Goal: Task Accomplishment & Management: Manage account settings

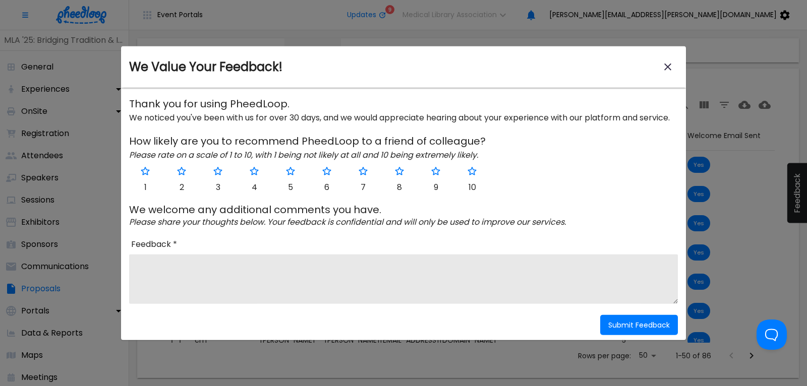
click at [667, 67] on icon "close-modal" at bounding box center [667, 67] width 7 height 7
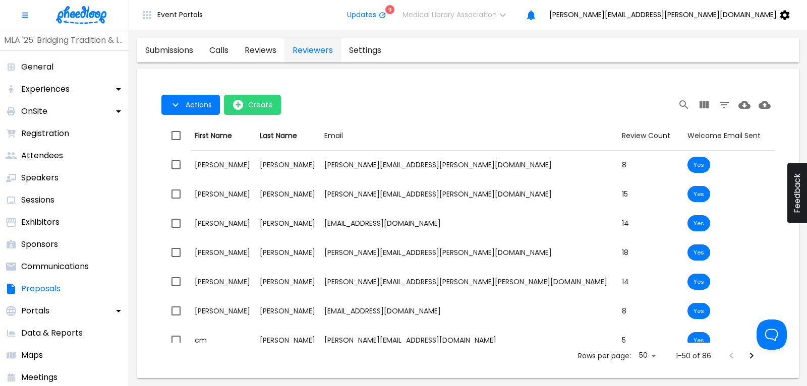
click at [218, 52] on link "calls" at bounding box center [218, 50] width 35 height 24
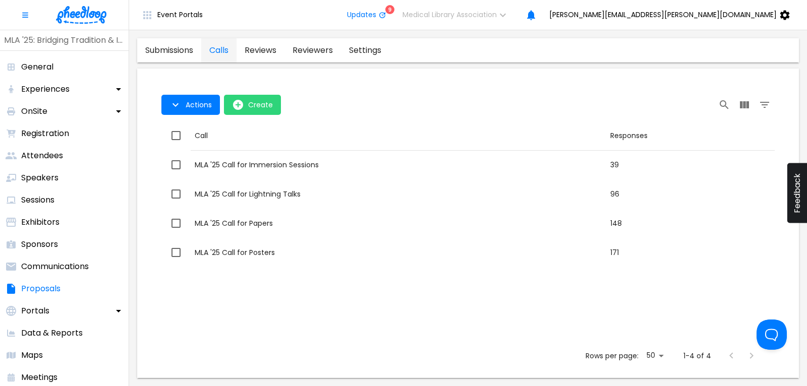
click at [76, 15] on img at bounding box center [81, 15] width 50 height 18
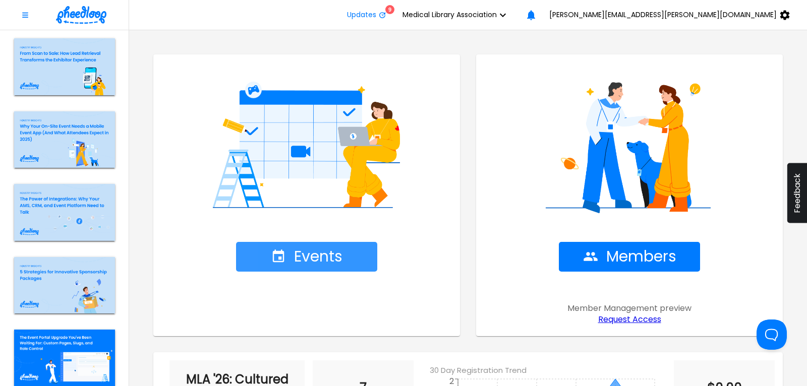
click at [316, 257] on span "Events" at bounding box center [307, 257] width 72 height 18
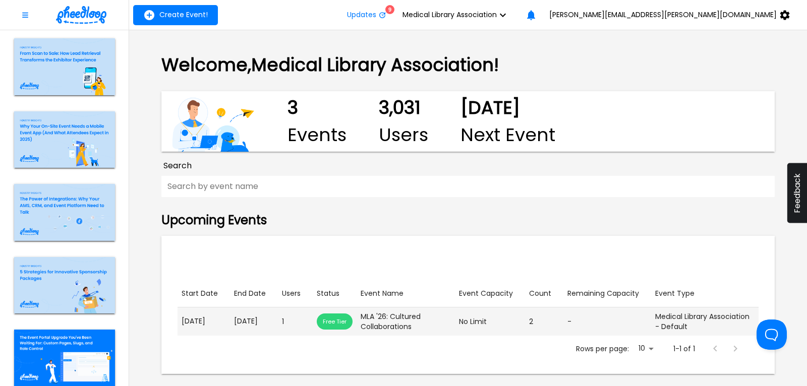
click at [246, 323] on p "[DATE]" at bounding box center [254, 321] width 40 height 11
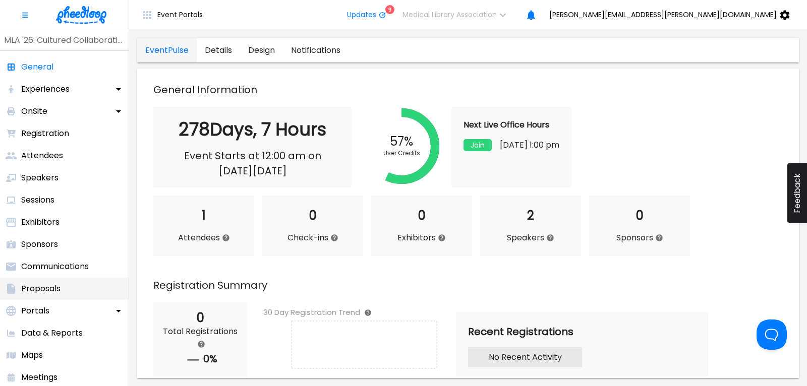
click at [59, 286] on p "Proposals" at bounding box center [40, 289] width 39 height 12
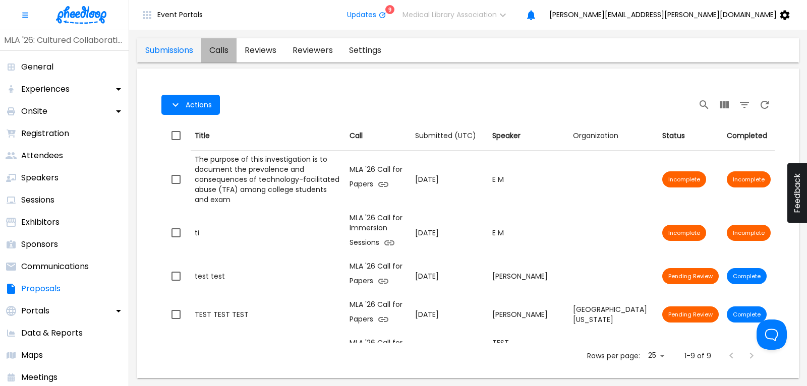
click at [222, 49] on link "calls" at bounding box center [218, 50] width 35 height 24
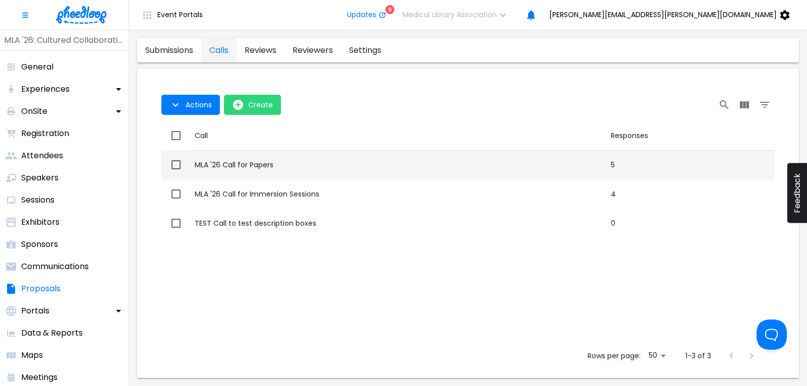
click at [259, 161] on div "MLA '26 Call for Papers" at bounding box center [399, 165] width 408 height 10
checkbox input "true"
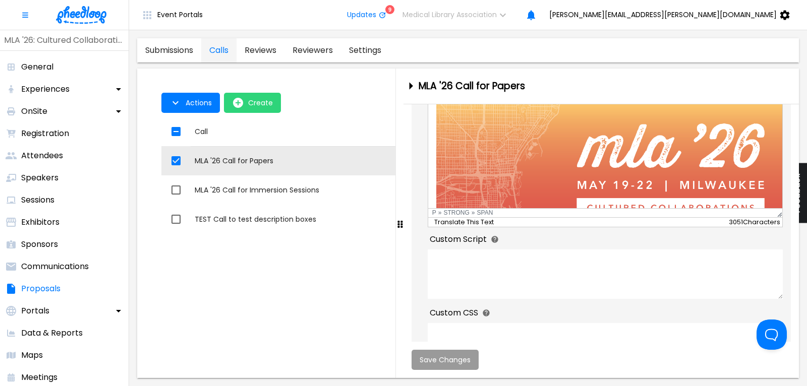
scroll to position [340, 0]
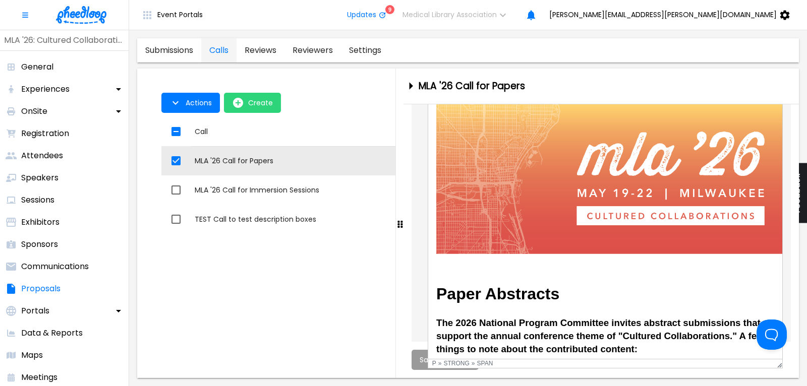
drag, startPoint x: 778, startPoint y: 228, endPoint x: 756, endPoint y: 372, distance: 145.4
click at [756, 369] on div "System Font To open the popup, press Shift+Enter 24pt To open the popup, press …" at bounding box center [604, 222] width 355 height 294
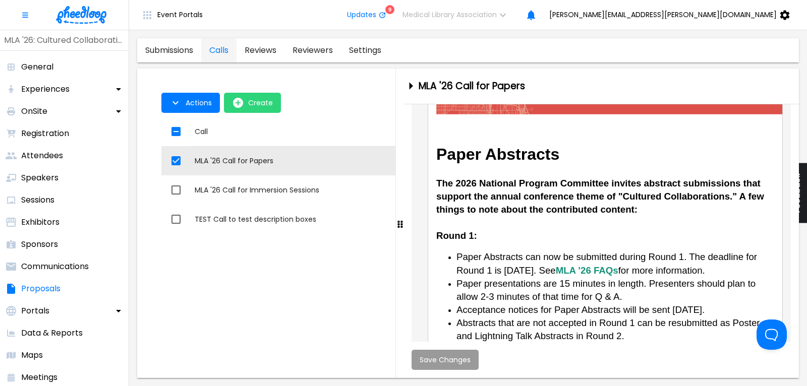
scroll to position [159, 0]
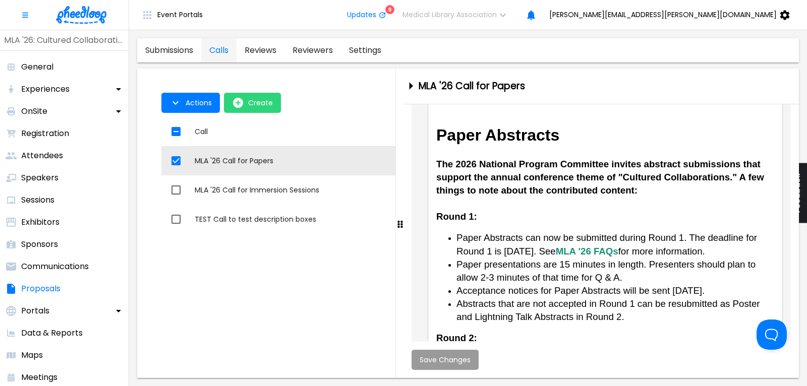
click at [613, 250] on strong "MLA '26 FAQs" at bounding box center [586, 251] width 63 height 11
drag, startPoint x: 596, startPoint y: 249, endPoint x: 657, endPoint y: 249, distance: 61.5
click at [657, 249] on span "Paper Abstracts can now be submitted during Round 1. The deadline for Round 1 i…" at bounding box center [606, 244] width 300 height 24
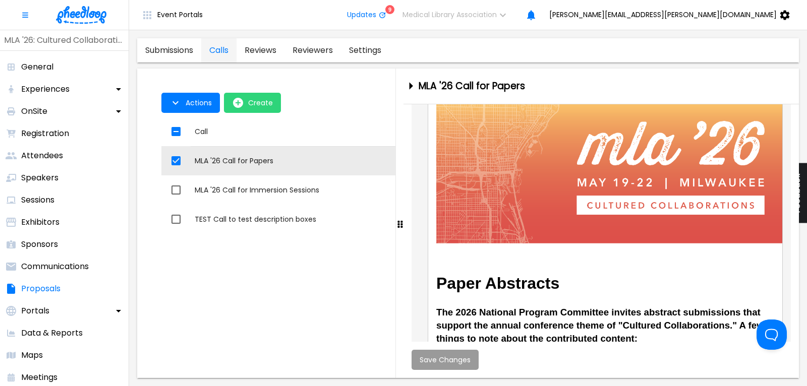
scroll to position [0, 0]
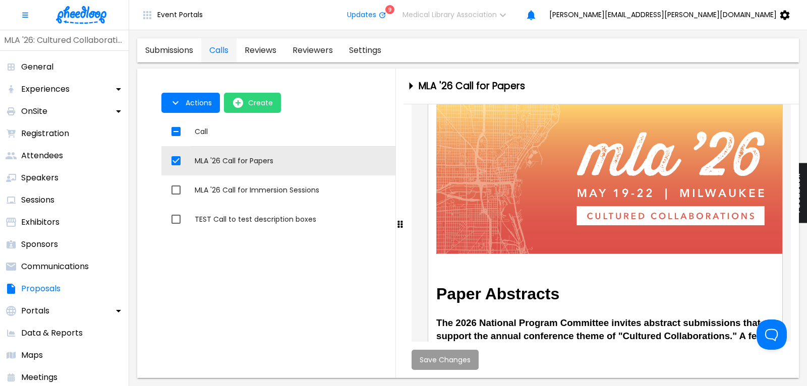
click at [632, 283] on p "Paper Abstracts The 2026 National Program Committee invites abstract submission…" at bounding box center [605, 241] width 338 height 279
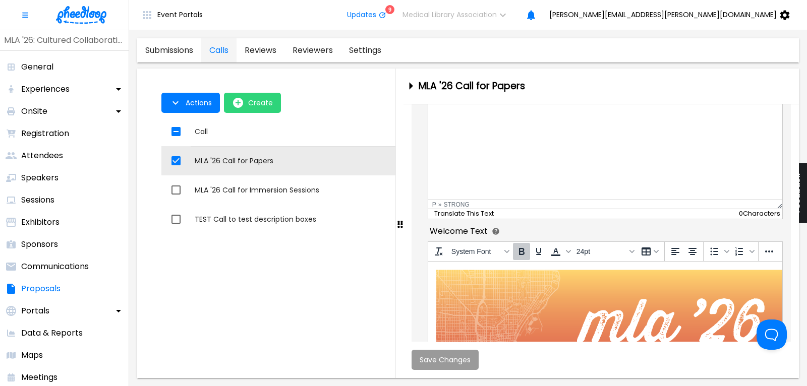
scroll to position [204, 0]
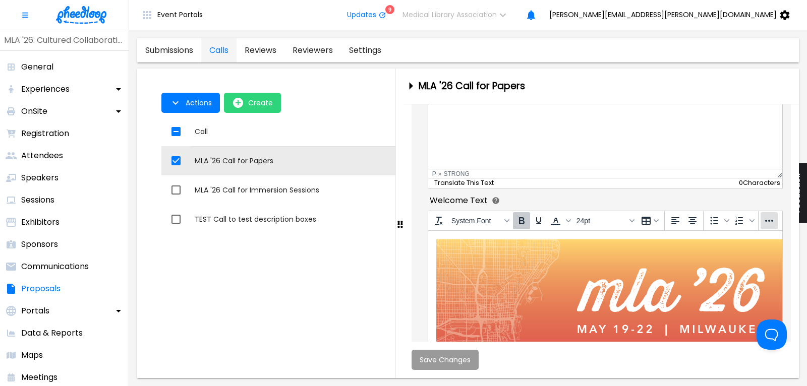
click at [773, 221] on icon "More..." at bounding box center [769, 221] width 12 height 12
click at [748, 241] on icon "Source code" at bounding box center [749, 242] width 12 height 12
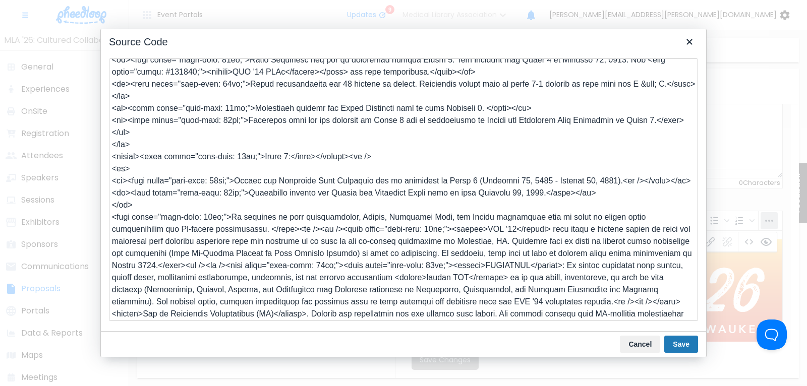
scroll to position [69, 0]
click at [690, 44] on icon "Close" at bounding box center [689, 42] width 12 height 12
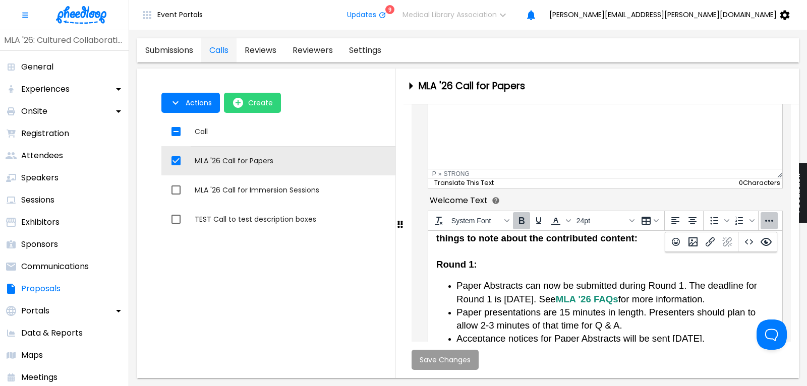
scroll to position [265, 0]
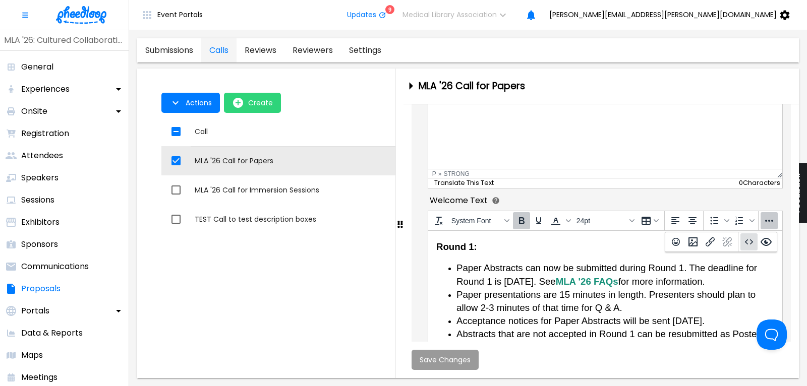
click at [748, 243] on icon "Source code" at bounding box center [749, 242] width 12 height 12
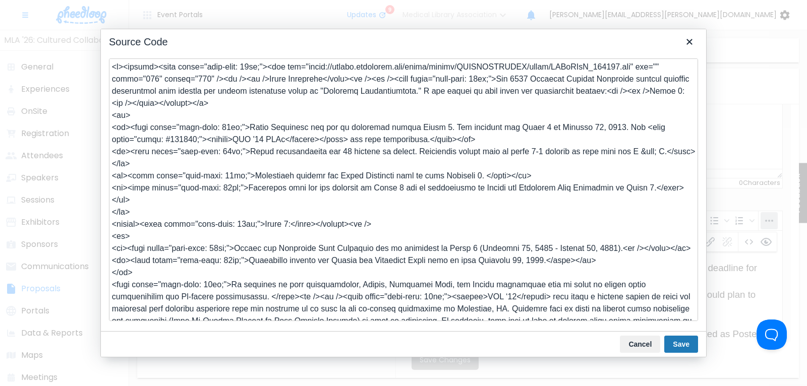
scroll to position [0, 0]
click at [648, 348] on button "Cancel" at bounding box center [640, 344] width 40 height 17
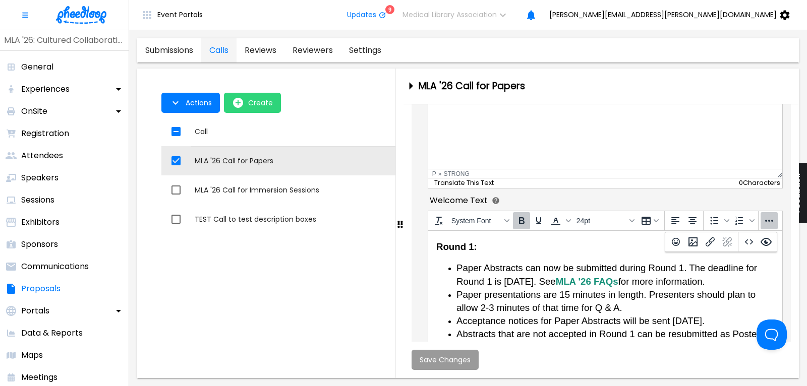
click at [602, 282] on strong "MLA '26 FAQs" at bounding box center [586, 281] width 63 height 11
drag, startPoint x: 596, startPoint y: 279, endPoint x: 657, endPoint y: 281, distance: 61.0
click at [657, 281] on span "Paper Abstracts can now be submitted during Round 1. The deadline for Round 1 i…" at bounding box center [606, 274] width 300 height 24
click at [748, 240] on icon "Source code" at bounding box center [749, 242] width 12 height 12
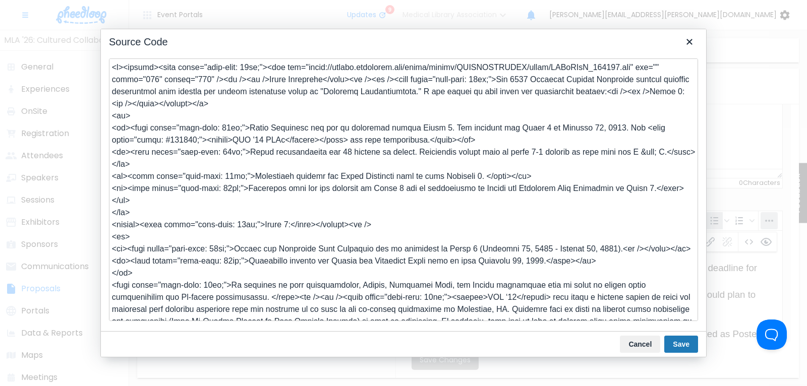
drag, startPoint x: 153, startPoint y: 140, endPoint x: 617, endPoint y: 129, distance: 463.9
click at [617, 129] on textarea at bounding box center [403, 189] width 589 height 263
drag, startPoint x: 308, startPoint y: 140, endPoint x: 279, endPoint y: 138, distance: 28.8
click at [279, 138] on textarea at bounding box center [403, 189] width 589 height 263
type textarea "<p><strong><span style="font-size: 24pt;"><img src="[URL][DOMAIN_NAME]" alt="" …"
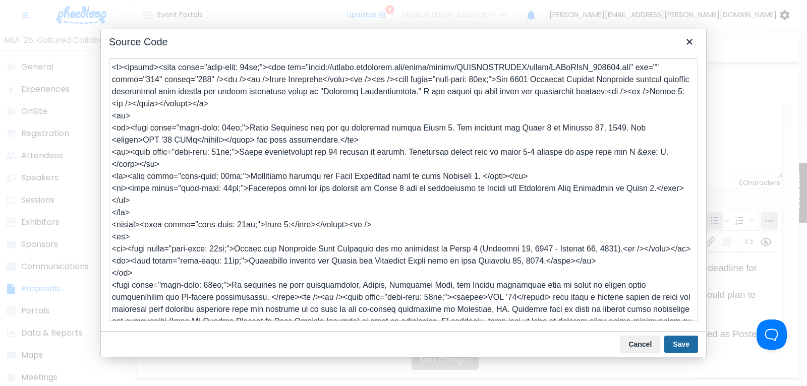
click at [672, 344] on button "Save" at bounding box center [681, 344] width 34 height 17
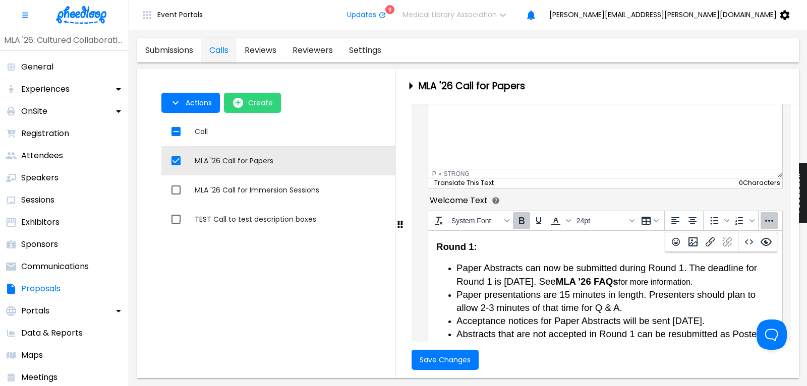
click at [614, 279] on strong "MLA '26 FAQs" at bounding box center [586, 281] width 63 height 11
click at [605, 280] on strong "MLA '26 FAQs" at bounding box center [586, 281] width 63 height 11
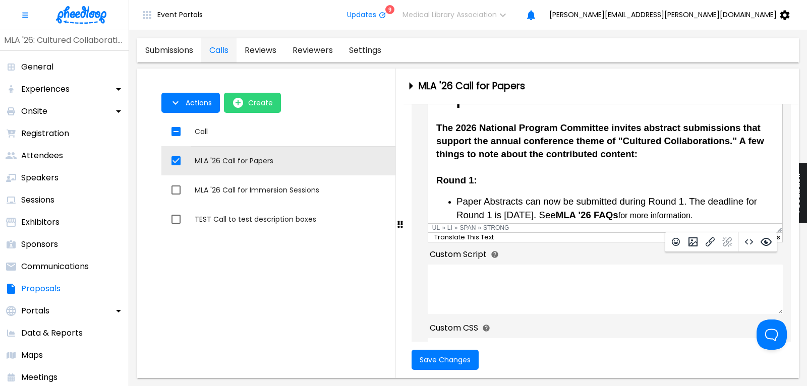
scroll to position [108, 0]
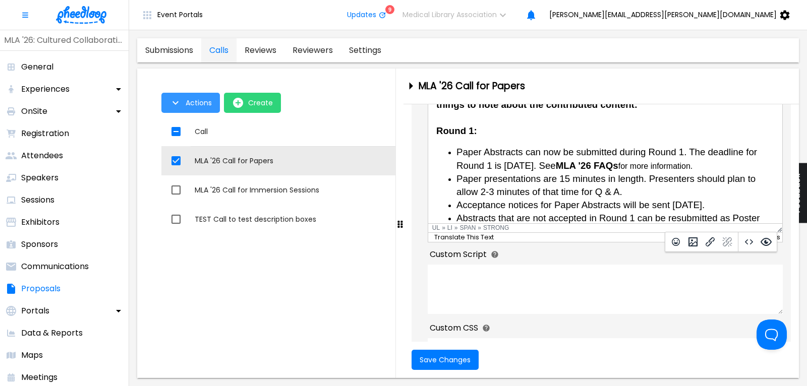
click at [203, 105] on span "Actions" at bounding box center [199, 103] width 26 height 8
click at [202, 122] on li "Application Link" at bounding box center [200, 126] width 78 height 18
click at [436, 362] on div at bounding box center [403, 193] width 807 height 386
click at [452, 361] on span "Save Changes" at bounding box center [444, 360] width 51 height 8
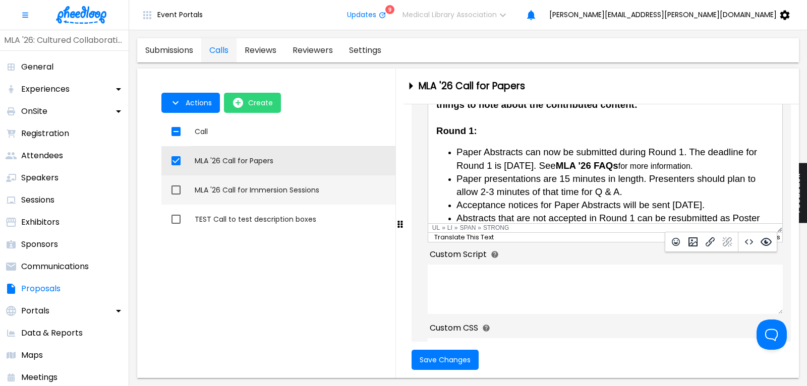
click at [236, 187] on div "MLA '26 Call for Immersion Sessions" at bounding box center [399, 190] width 408 height 10
checkbox input "false"
checkbox input "true"
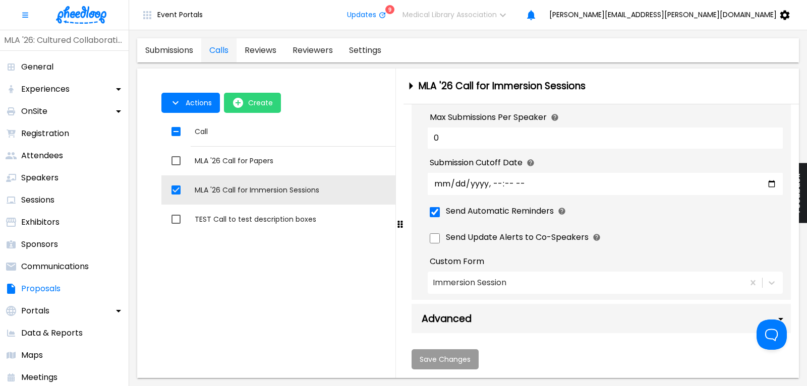
scroll to position [651, 0]
click at [186, 101] on span "Actions" at bounding box center [199, 103] width 26 height 8
click at [191, 125] on li "Application Link" at bounding box center [200, 126] width 78 height 18
click at [789, 160] on div at bounding box center [403, 193] width 807 height 386
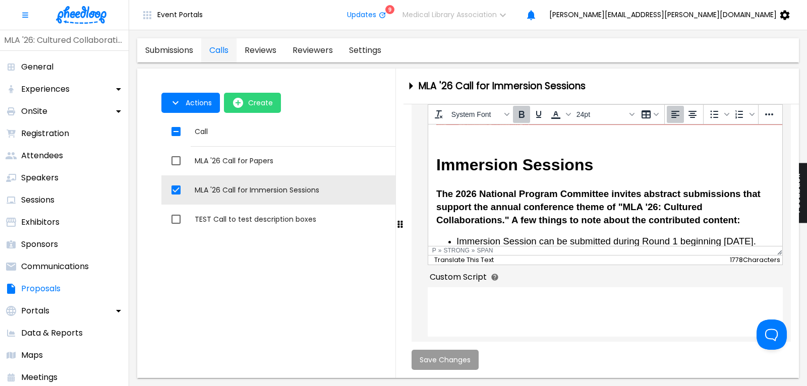
scroll to position [0, 0]
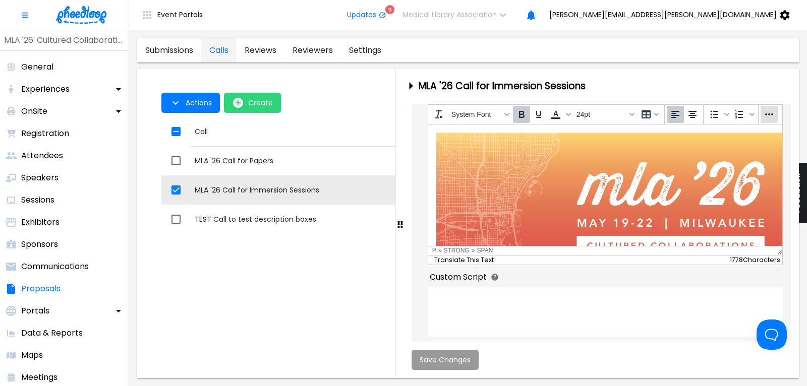
click at [769, 118] on icon "More..." at bounding box center [769, 114] width 12 height 12
click at [749, 135] on icon "Source code" at bounding box center [749, 136] width 12 height 12
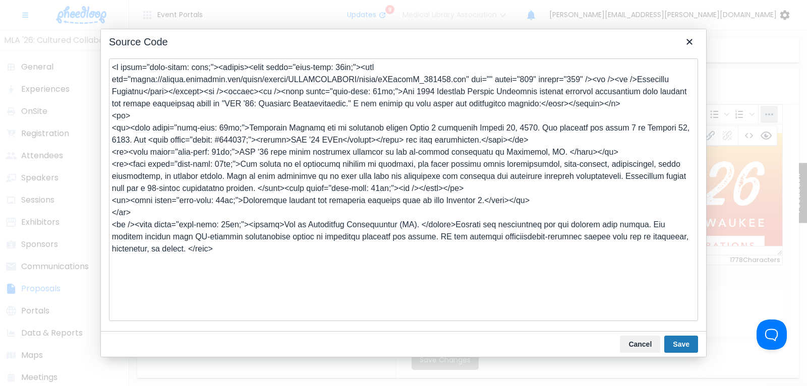
drag, startPoint x: 130, startPoint y: 140, endPoint x: 240, endPoint y: 140, distance: 110.4
click at [240, 140] on textarea at bounding box center [403, 189] width 589 height 263
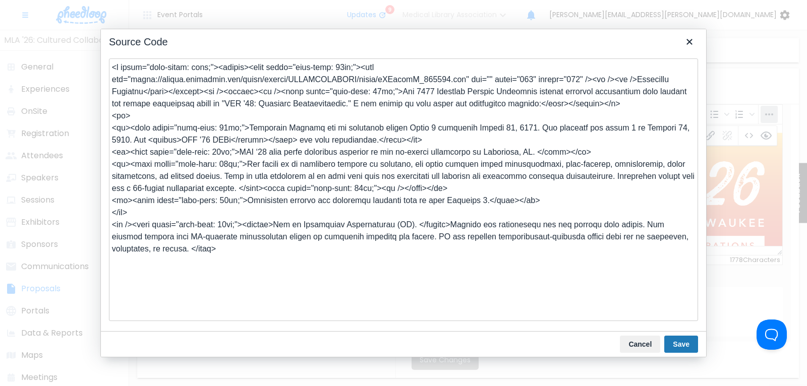
drag, startPoint x: 278, startPoint y: 139, endPoint x: 249, endPoint y: 139, distance: 29.7
click at [249, 139] on textarea at bounding box center [403, 189] width 589 height 263
type textarea "<l ipsum="dolo-sitam: cons;"><adipis><elit seddo="eius-temp: 09in;"><utl etd="m…"
click at [681, 341] on button "Save" at bounding box center [681, 344] width 34 height 17
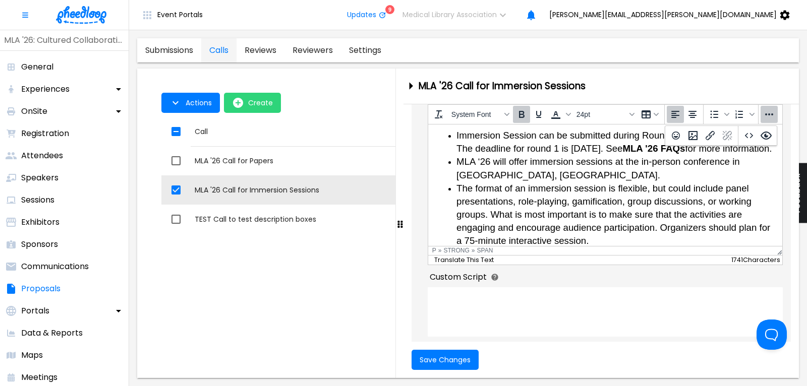
scroll to position [212, 0]
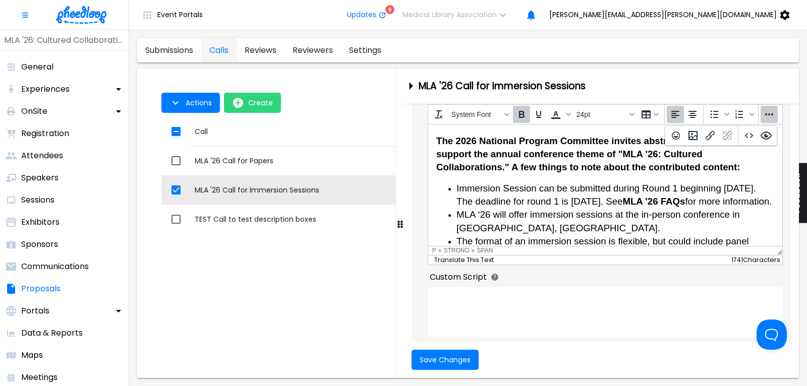
click at [440, 359] on span "Save Changes" at bounding box center [444, 360] width 51 height 8
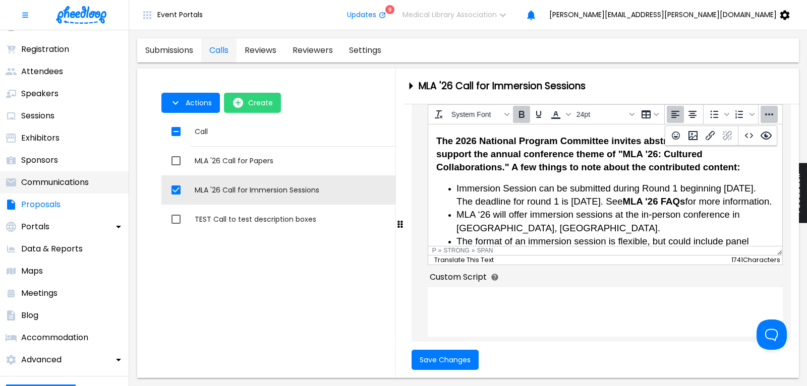
scroll to position [136, 0]
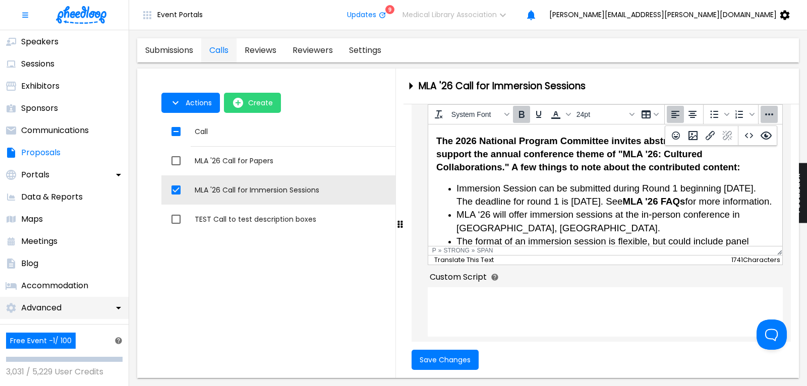
click at [53, 310] on p "Advanced" at bounding box center [41, 308] width 40 height 12
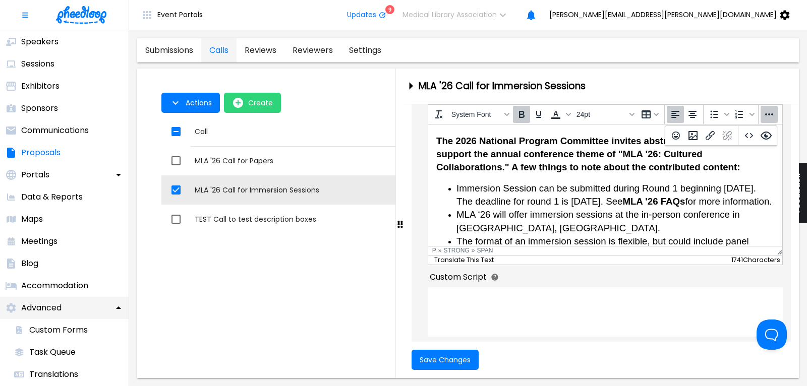
scroll to position [204, 0]
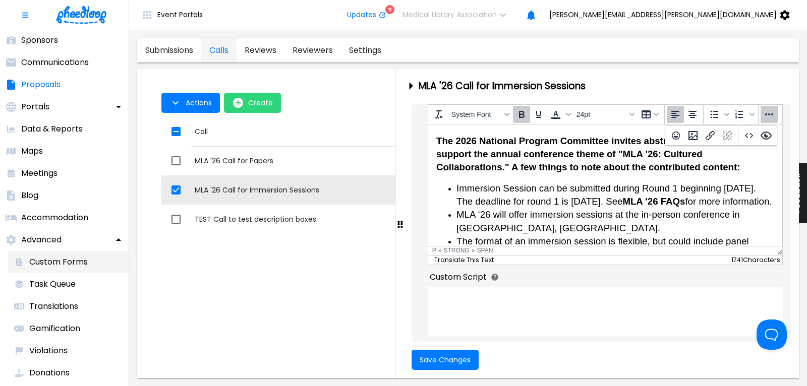
click at [71, 258] on p "Custom Forms" at bounding box center [58, 262] width 58 height 12
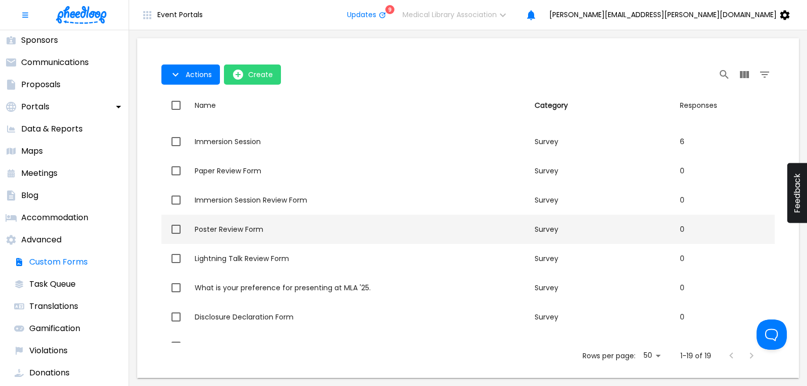
scroll to position [204, 0]
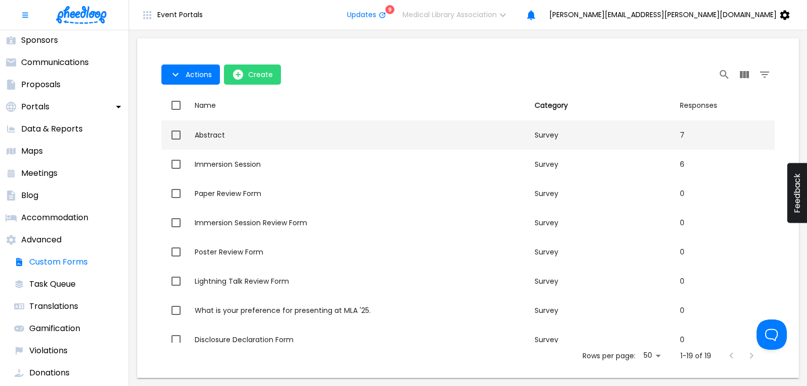
click at [213, 134] on div "Abstract" at bounding box center [361, 135] width 332 height 10
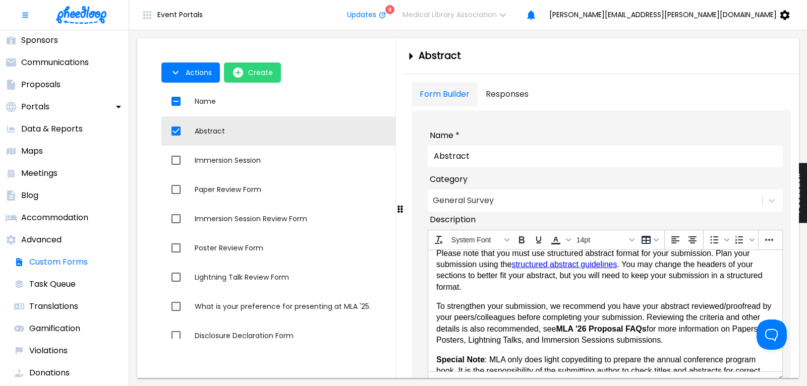
scroll to position [53, 0]
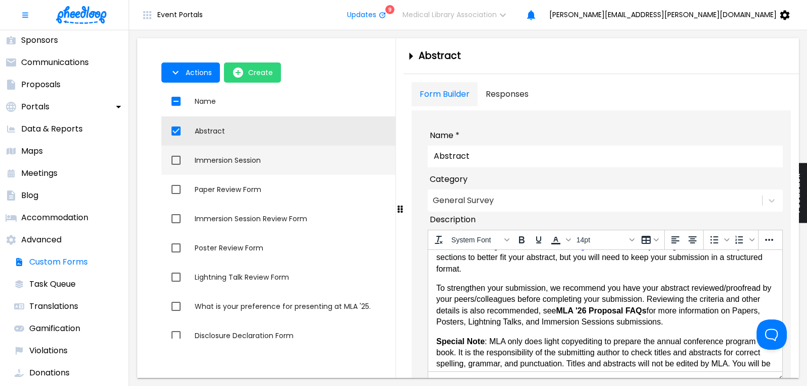
click at [233, 158] on div "Immersion Session" at bounding box center [361, 160] width 332 height 10
checkbox input "false"
checkbox input "true"
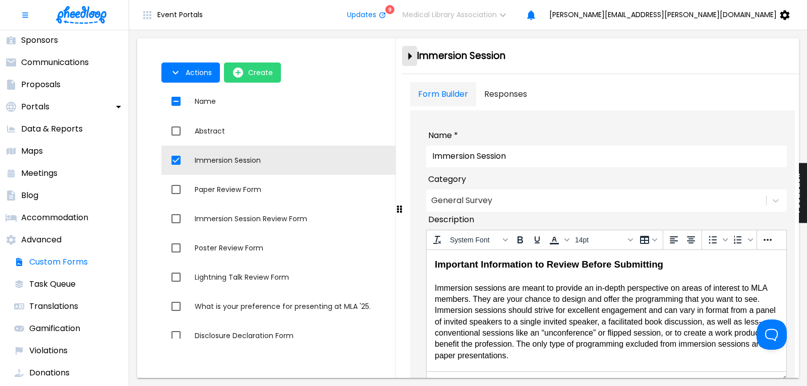
click at [408, 55] on icon "close-drawer" at bounding box center [410, 56] width 4 height 8
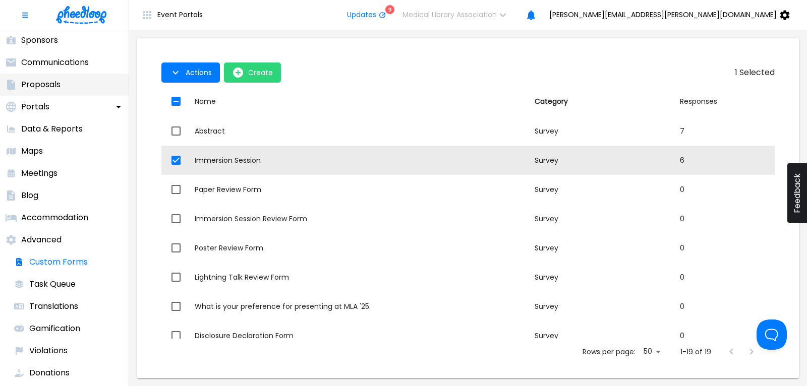
click at [44, 81] on p "Proposals" at bounding box center [40, 85] width 39 height 12
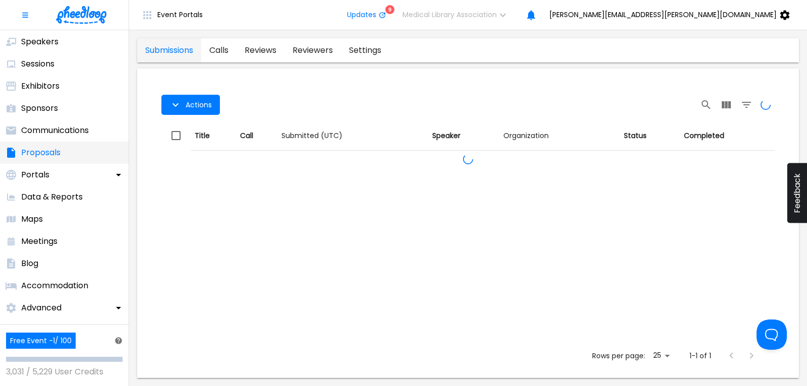
scroll to position [136, 0]
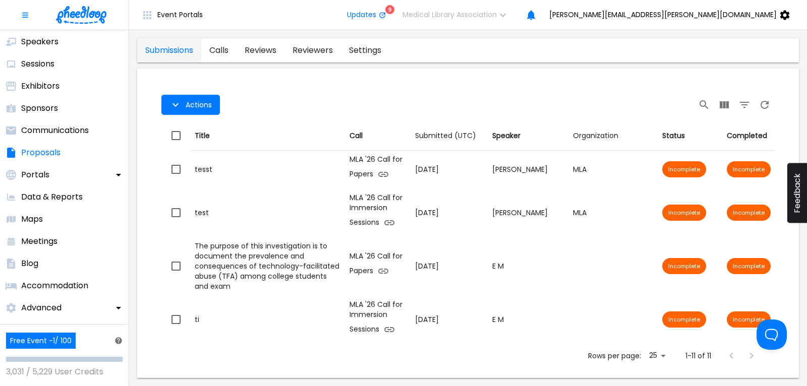
click at [220, 46] on link "calls" at bounding box center [218, 50] width 35 height 24
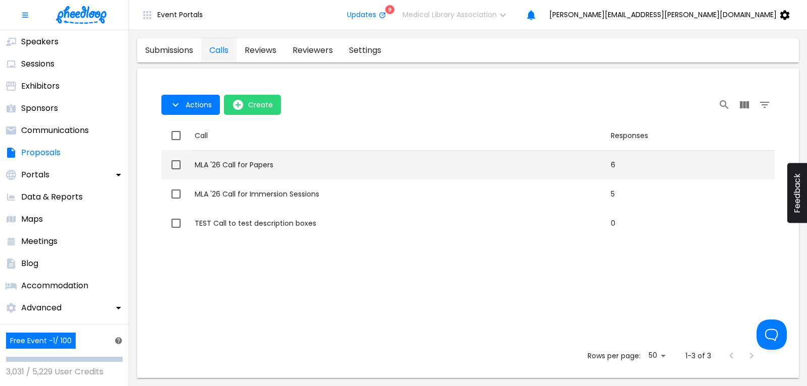
click at [259, 167] on div "MLA '26 Call for Papers" at bounding box center [399, 165] width 408 height 10
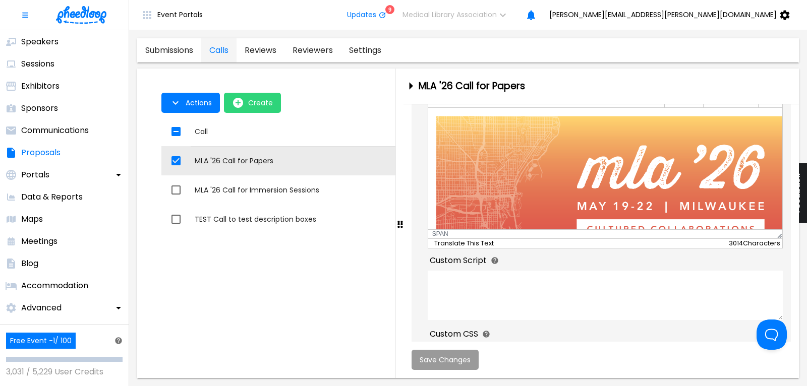
scroll to position [340, 0]
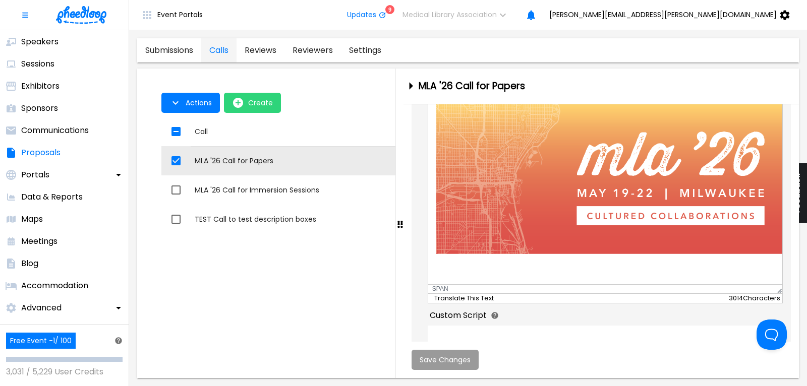
drag, startPoint x: 781, startPoint y: 228, endPoint x: 765, endPoint y: 307, distance: 80.8
click at [765, 294] on div "System Font To open the popup, press Shift+Enter 14pt To open the popup, press …" at bounding box center [604, 184] width 355 height 219
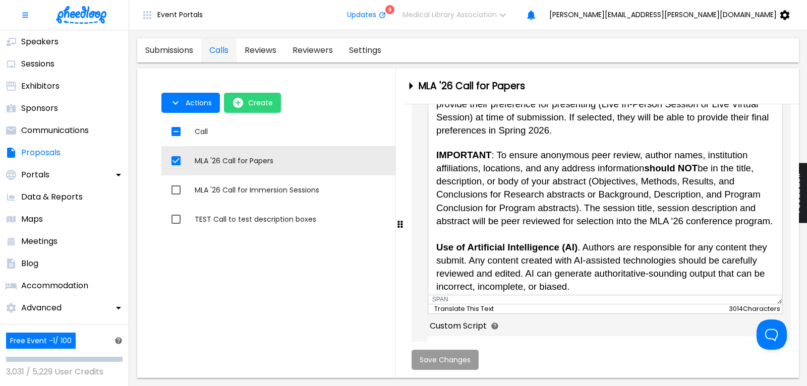
scroll to position [544, 0]
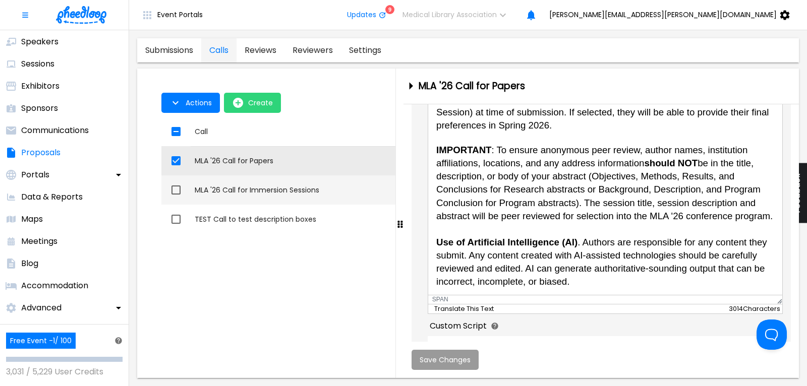
click at [253, 192] on div "MLA '26 Call for Immersion Sessions" at bounding box center [399, 190] width 408 height 10
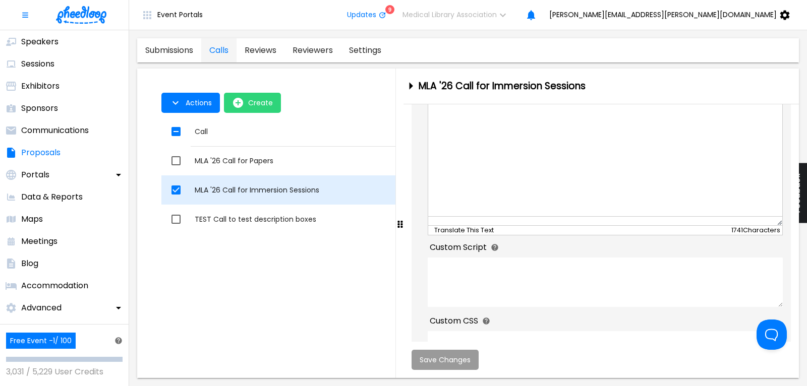
checkbox input "false"
checkbox input "true"
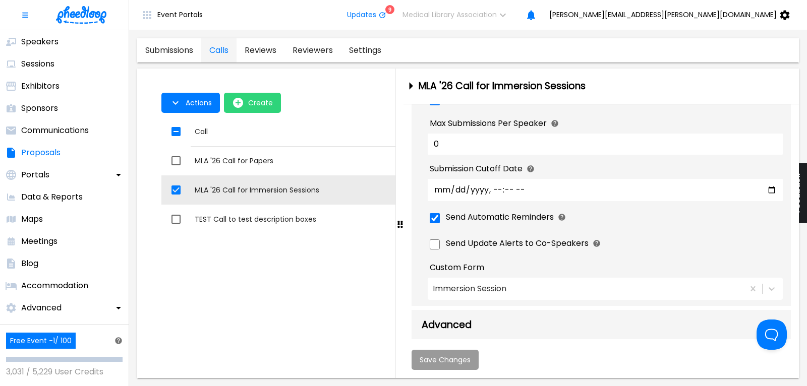
scroll to position [651, 0]
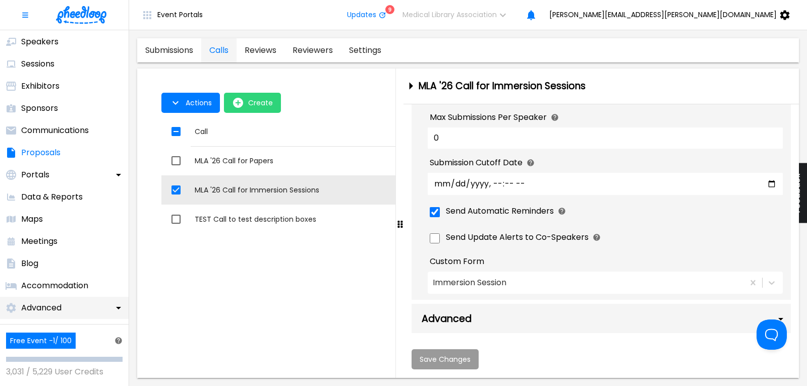
click at [46, 308] on p "Advanced" at bounding box center [41, 308] width 40 height 12
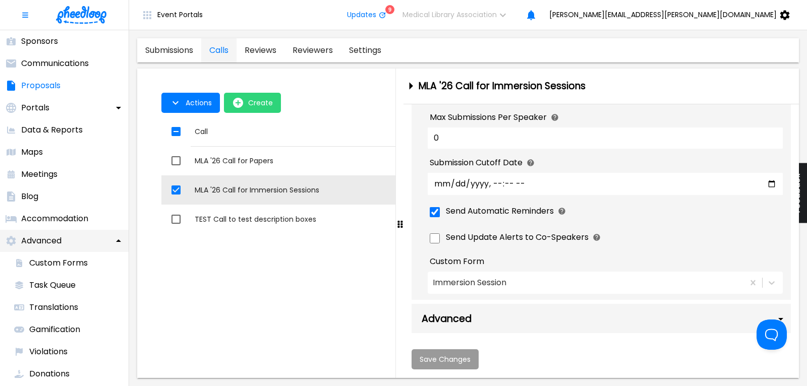
scroll to position [272, 0]
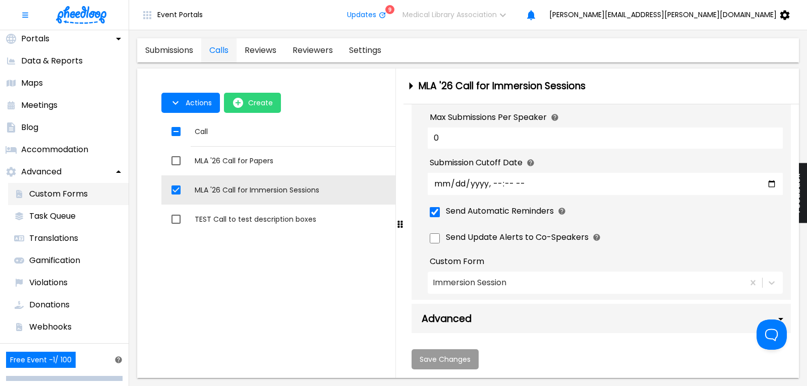
click at [56, 191] on p "Custom Forms" at bounding box center [58, 194] width 58 height 12
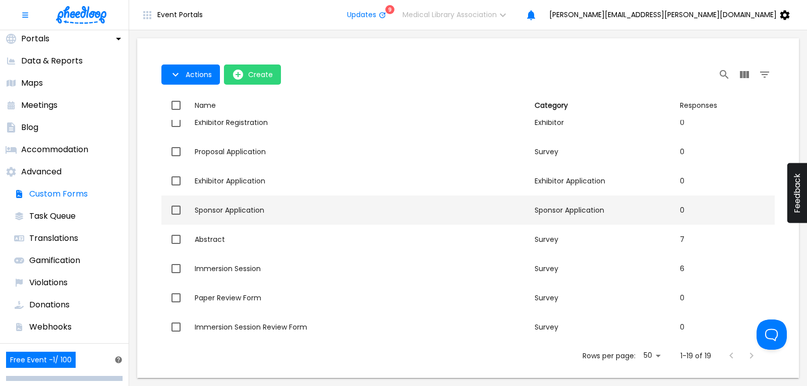
scroll to position [136, 0]
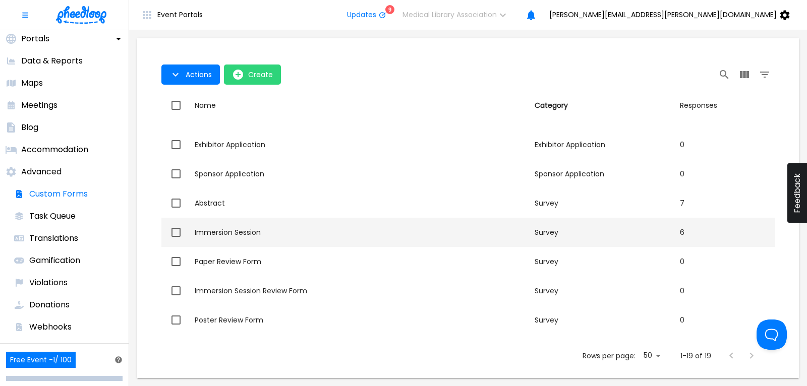
click at [246, 234] on div "Immersion Session" at bounding box center [361, 232] width 332 height 10
checkbox input "true"
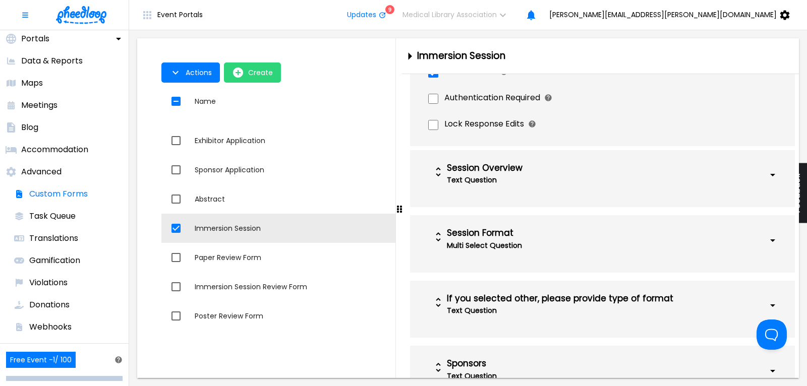
scroll to position [340, 0]
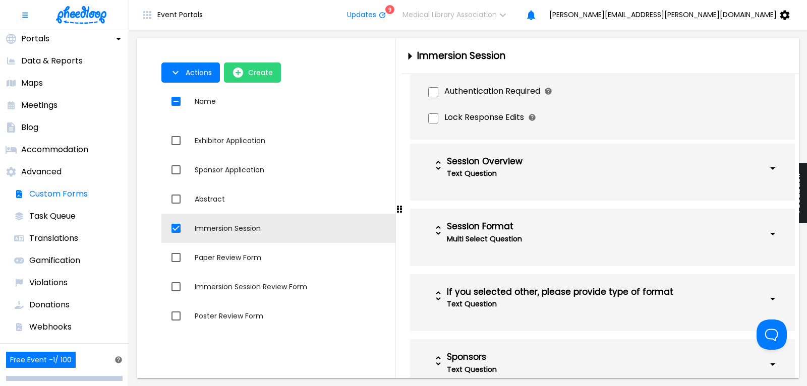
click at [506, 166] on div "Session Overview" at bounding box center [573, 162] width 252 height 10
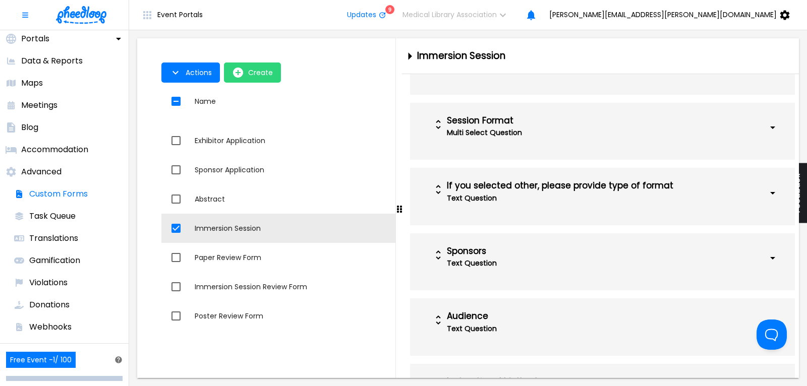
scroll to position [681, 0]
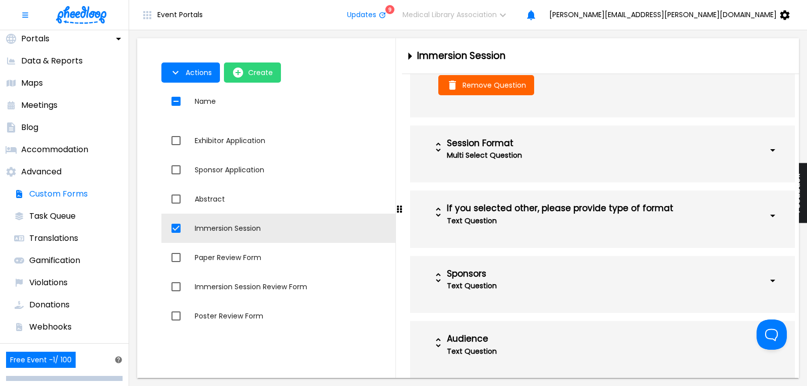
click at [547, 228] on div "Text Question" at bounding box center [573, 221] width 252 height 14
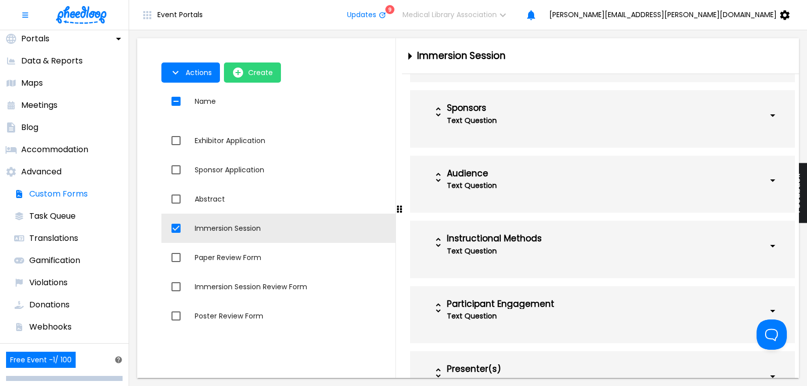
scroll to position [1157, 0]
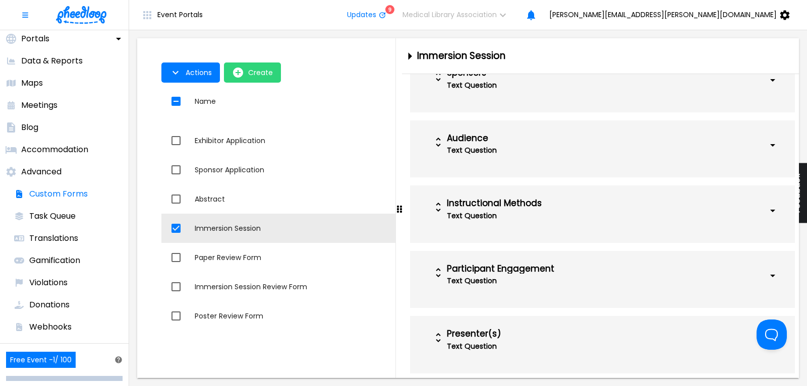
click at [537, 92] on div "Text Question" at bounding box center [573, 85] width 252 height 14
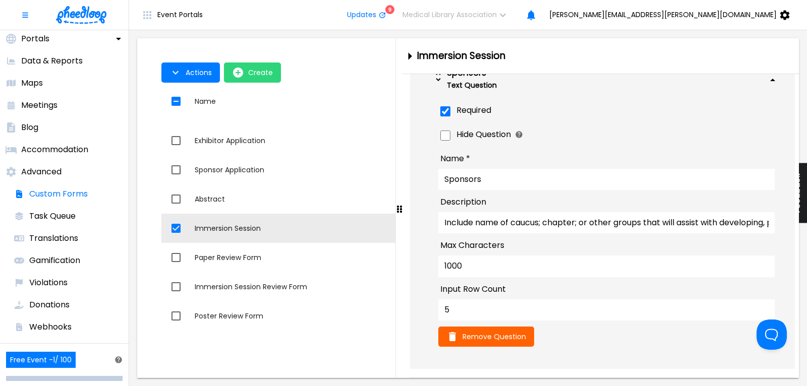
click at [537, 92] on div "Text Question" at bounding box center [573, 85] width 252 height 14
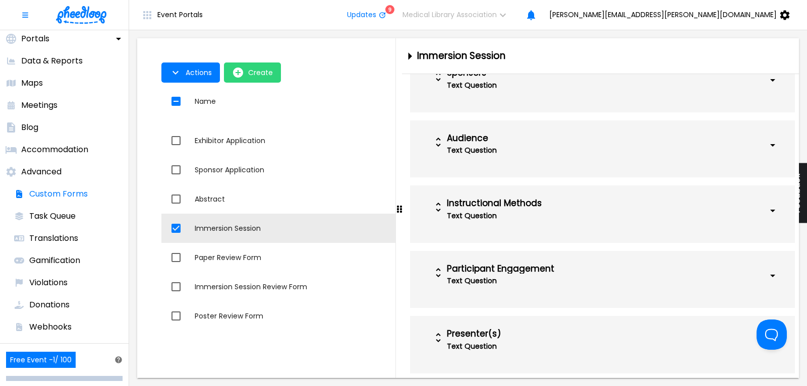
click at [548, 157] on div "Text Question" at bounding box center [573, 150] width 252 height 14
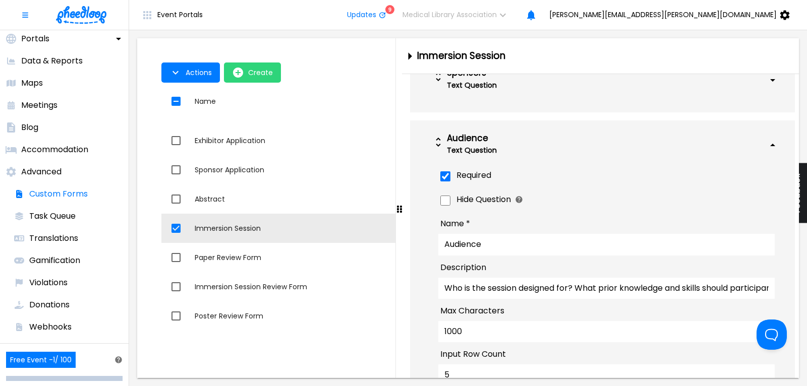
click at [548, 157] on div "Text Question" at bounding box center [573, 150] width 252 height 14
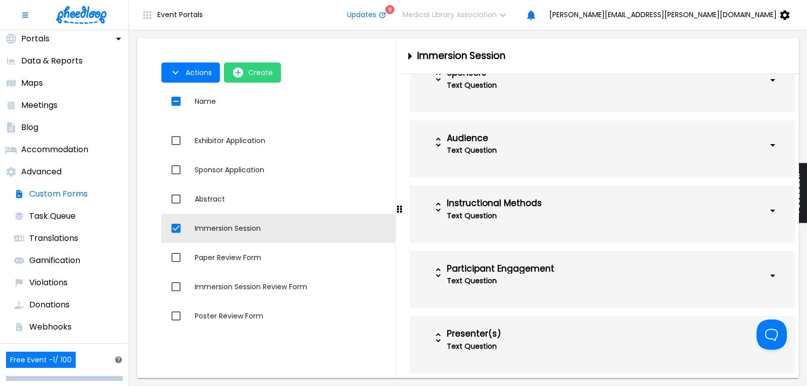
click at [563, 209] on div "Instructional Methods" at bounding box center [573, 204] width 252 height 10
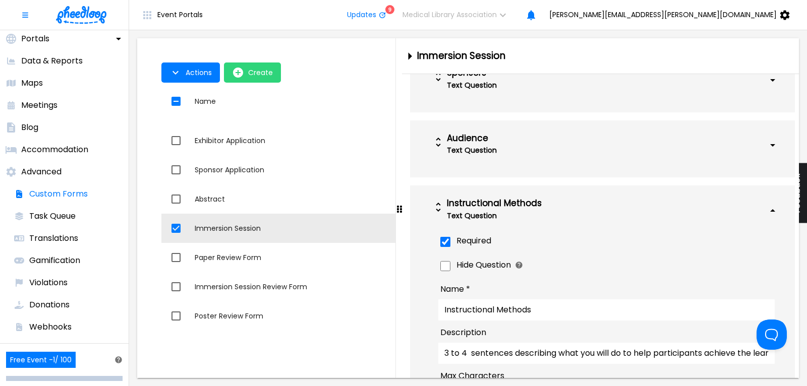
click at [566, 209] on div "Instructional Methods" at bounding box center [573, 204] width 252 height 10
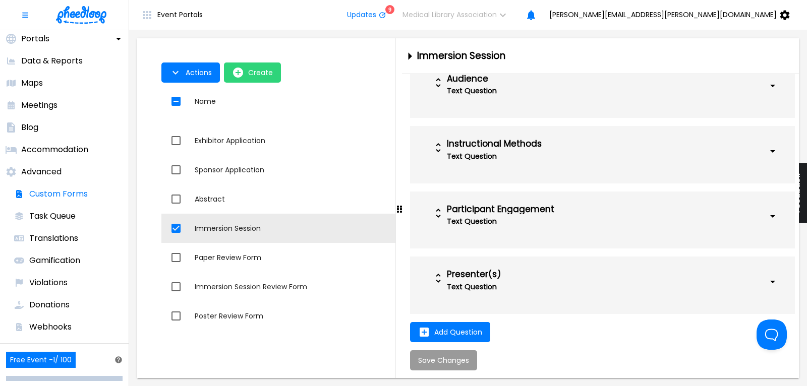
click at [561, 276] on div "Presenter(s)" at bounding box center [573, 275] width 252 height 10
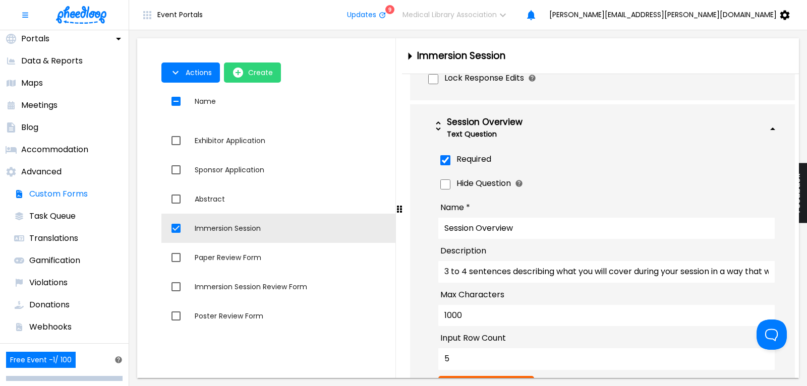
scroll to position [422, 0]
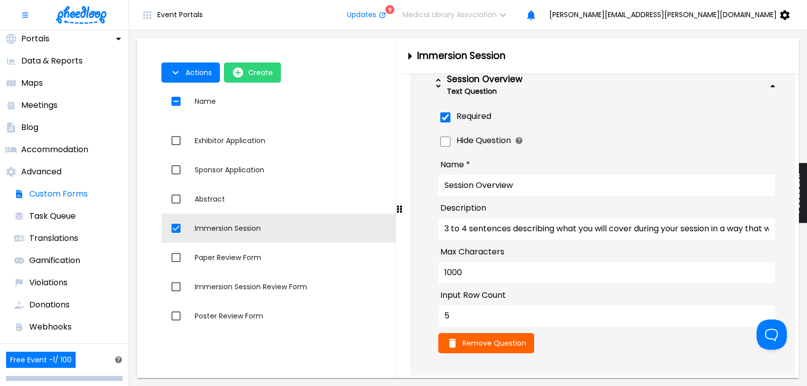
click at [448, 280] on input "1000" at bounding box center [606, 272] width 336 height 21
type input "5000"
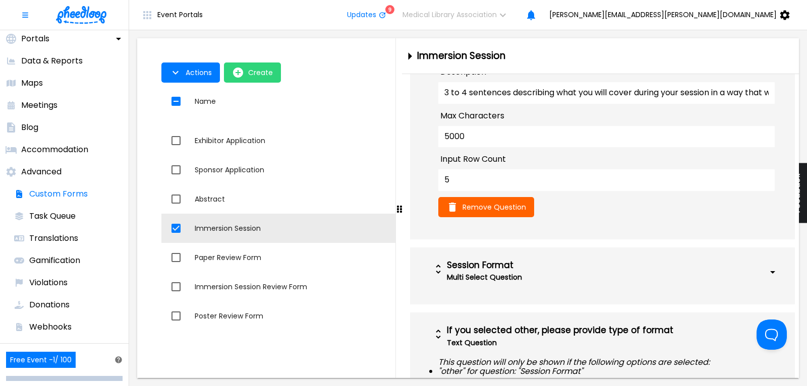
scroll to position [627, 0]
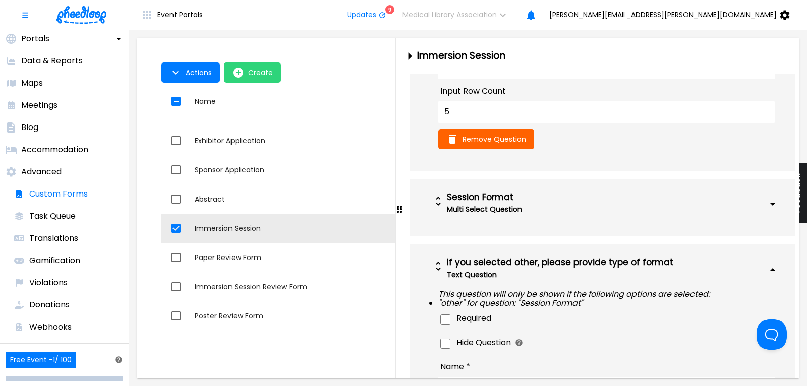
click at [541, 216] on div "Multi Select Question" at bounding box center [573, 209] width 252 height 14
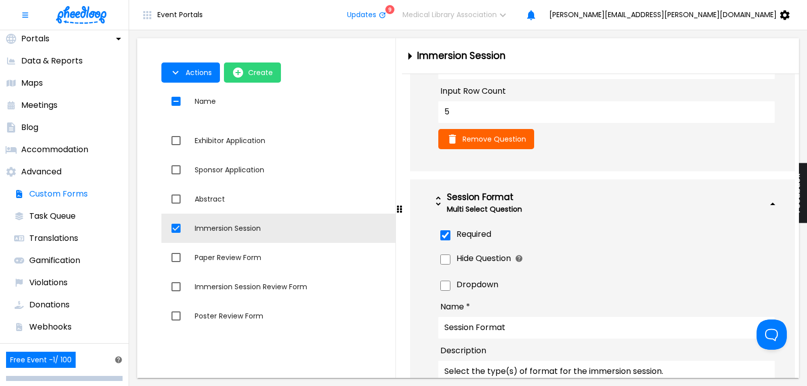
click at [543, 203] on div "Session Format" at bounding box center [573, 198] width 252 height 10
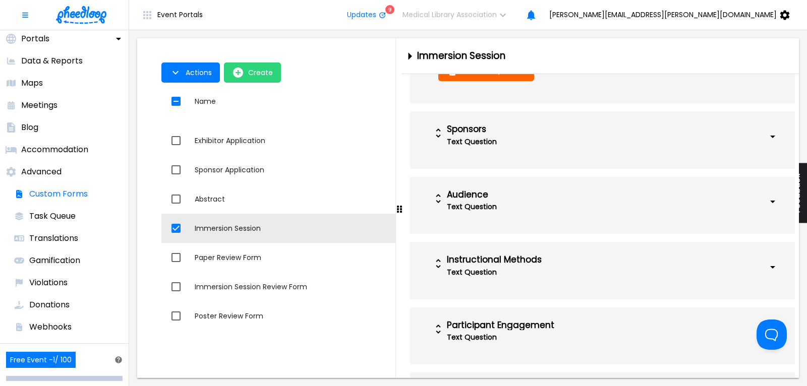
scroll to position [1103, 0]
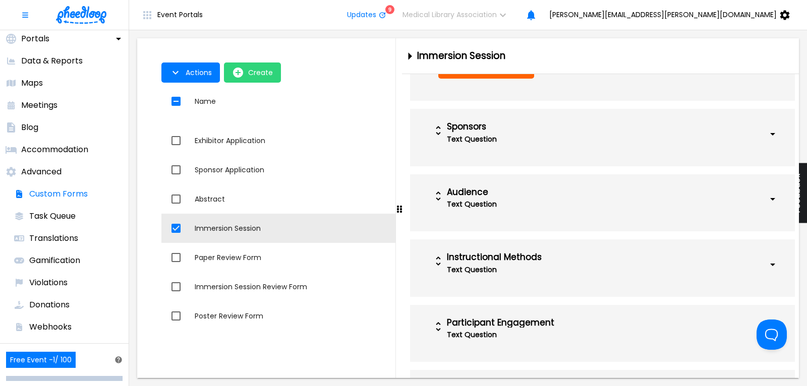
click at [536, 132] on div "Sponsors" at bounding box center [573, 127] width 252 height 10
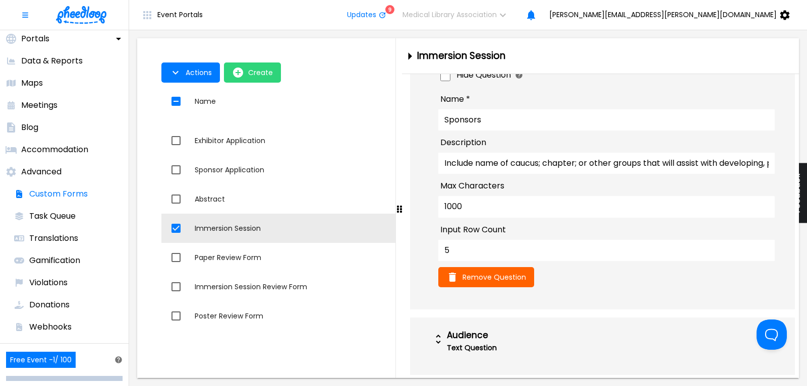
scroll to position [1239, 0]
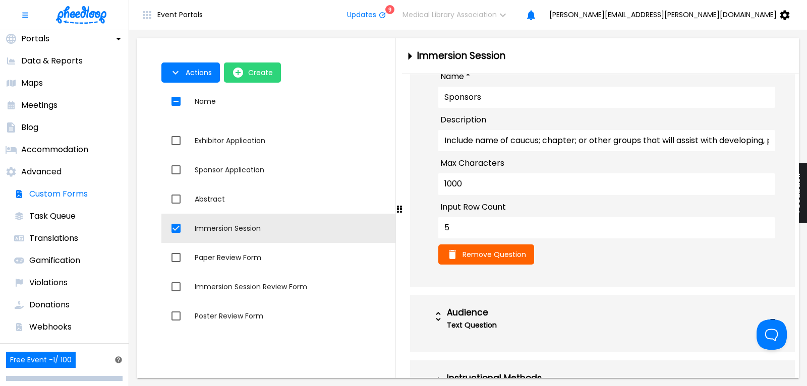
click at [446, 195] on input "1000" at bounding box center [606, 183] width 336 height 21
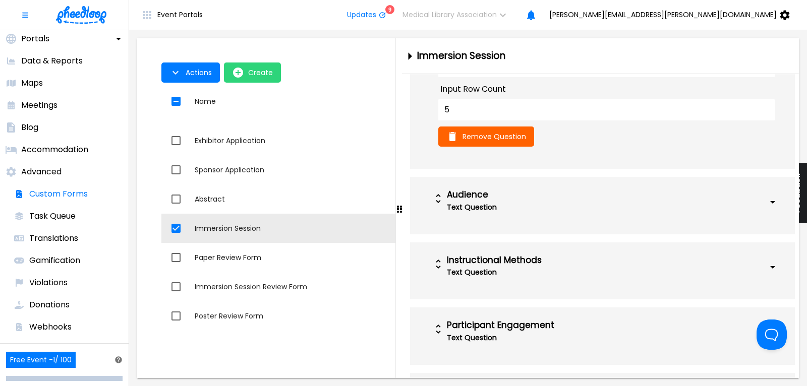
scroll to position [1375, 0]
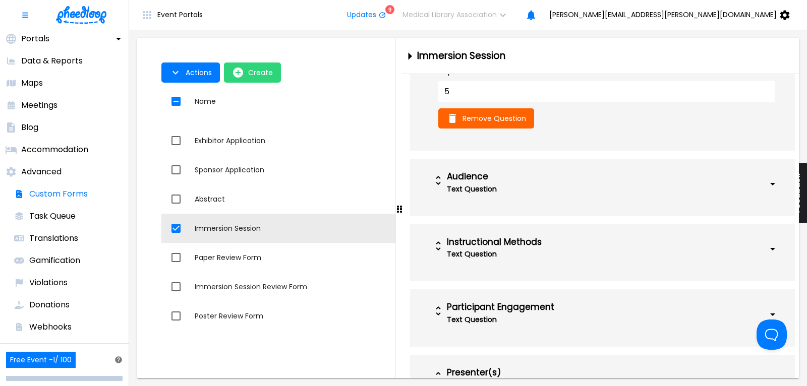
type input "5000"
click at [524, 204] on div "Audience Text Question" at bounding box center [602, 183] width 360 height 41
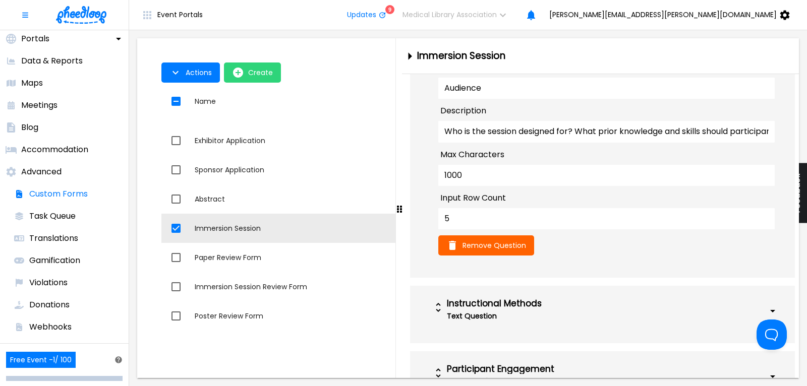
scroll to position [1579, 0]
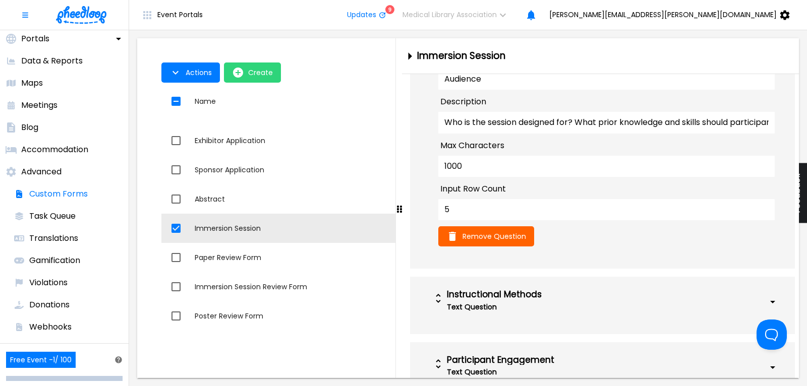
click at [447, 177] on input "1000" at bounding box center [606, 166] width 336 height 21
type input "5000"
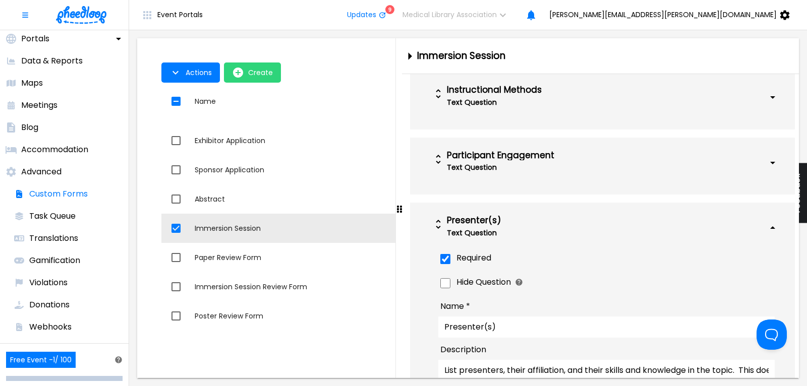
scroll to position [1784, 0]
click at [496, 96] on div "Instructional Methods" at bounding box center [573, 91] width 252 height 10
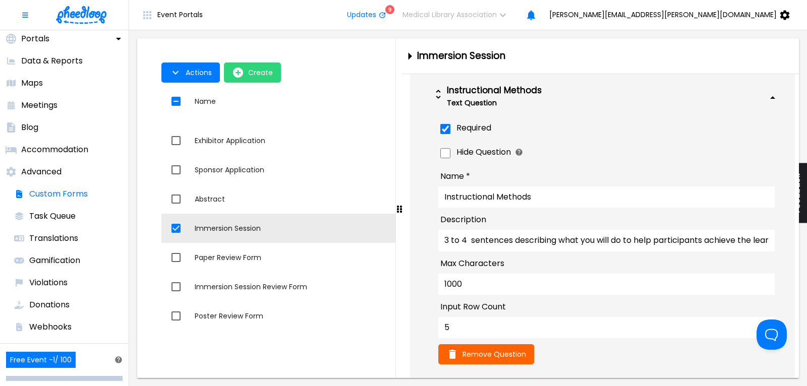
click at [447, 295] on input "1000" at bounding box center [606, 284] width 336 height 21
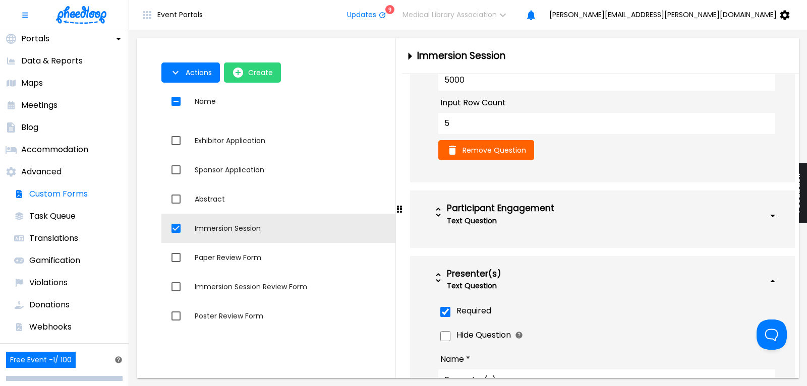
click at [502, 214] on div "Participant Engagement" at bounding box center [573, 209] width 252 height 10
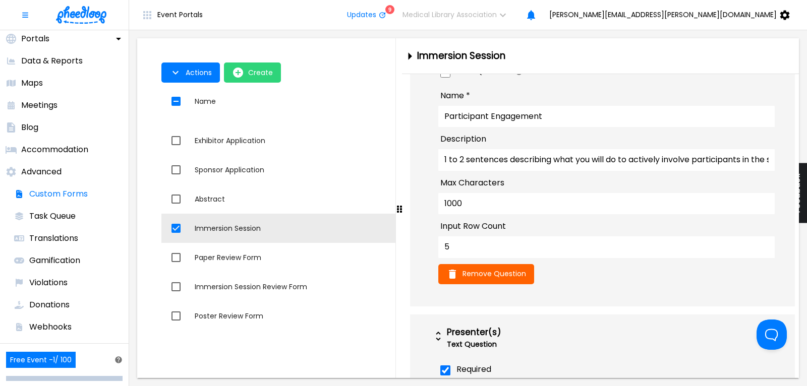
scroll to position [2192, 0]
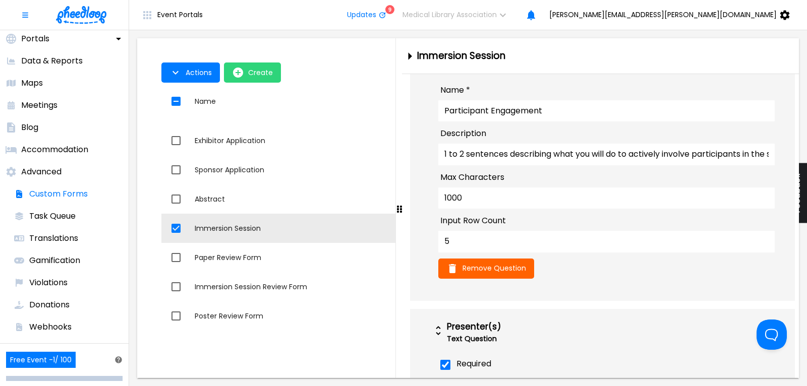
type input "5000"
click at [446, 209] on input "1000" at bounding box center [606, 198] width 336 height 21
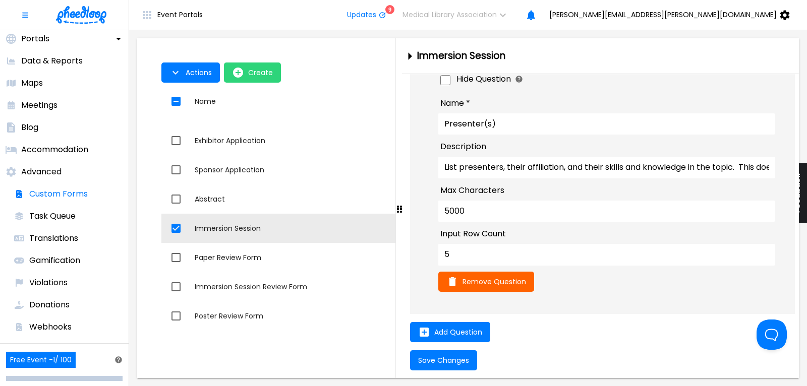
scroll to position [2586, 0]
type input "5000"
click at [454, 357] on span "Save Changes" at bounding box center [443, 360] width 51 height 8
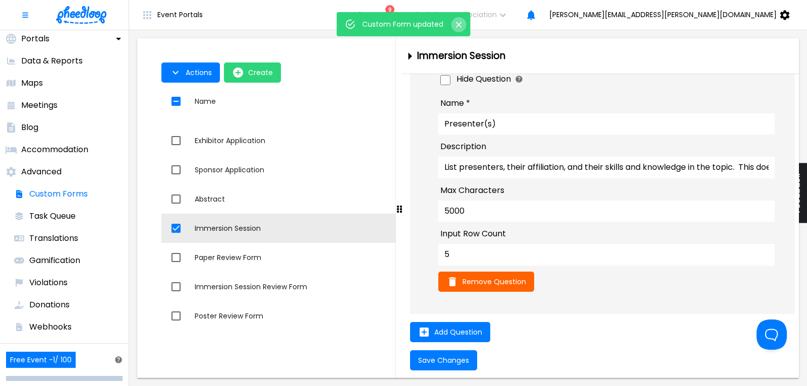
click at [456, 24] on icon "Close" at bounding box center [459, 25] width 10 height 10
